Goal: Task Accomplishment & Management: Use online tool/utility

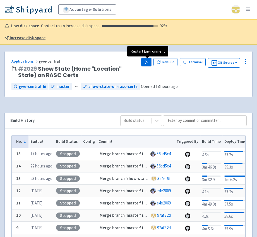
click at [149, 59] on button "Play" at bounding box center [146, 62] width 10 height 8
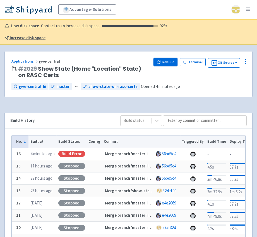
click at [169, 58] on button "Rebuild" at bounding box center [165, 62] width 24 height 8
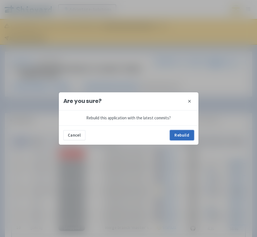
click at [177, 135] on button "Rebuild" at bounding box center [182, 135] width 24 height 10
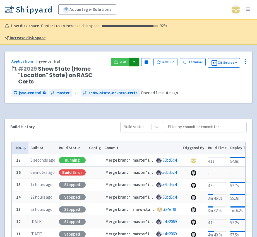
click at [135, 63] on button "button" at bounding box center [133, 62] width 9 height 8
click at [143, 81] on link "jyve-central (react)" at bounding box center [158, 82] width 58 height 9
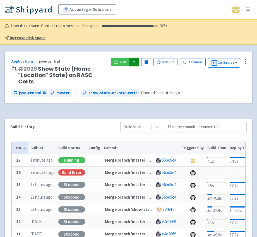
click at [135, 64] on button "button" at bounding box center [133, 62] width 9 height 8
click at [142, 82] on link "jyve-central (react)" at bounding box center [158, 82] width 58 height 9
click at [136, 60] on button "button" at bounding box center [133, 62] width 9 height 8
click at [139, 79] on link "jyve-central (react)" at bounding box center [158, 82] width 58 height 9
